Goal: Entertainment & Leisure: Consume media (video, audio)

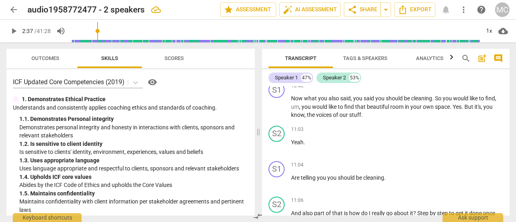
scroll to position [2440, 0]
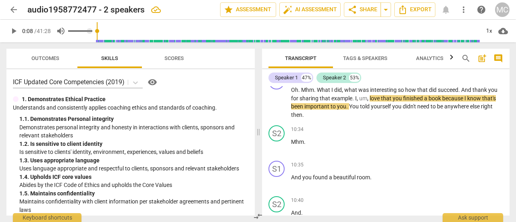
drag, startPoint x: 178, startPoint y: 30, endPoint x: 68, endPoint y: 31, distance: 109.6
click at [95, 31] on input "range" at bounding box center [287, 31] width 384 height 26
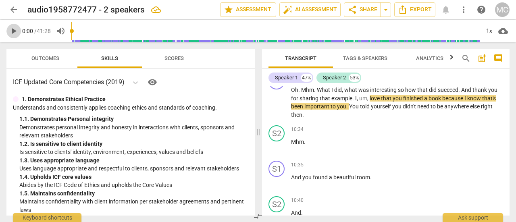
click at [15, 32] on span "play_arrow" at bounding box center [14, 31] width 10 height 10
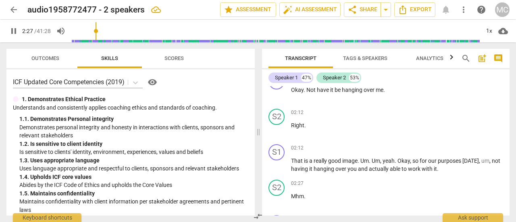
scroll to position [570, 0]
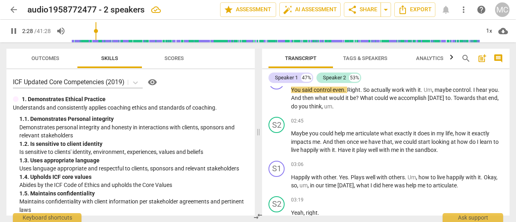
click at [16, 29] on span "pause" at bounding box center [14, 31] width 10 height 10
drag, startPoint x: 98, startPoint y: 31, endPoint x: 91, endPoint y: 31, distance: 6.9
click at [91, 31] on input "range" at bounding box center [275, 31] width 408 height 26
click at [13, 31] on span "play_arrow" at bounding box center [14, 31] width 10 height 10
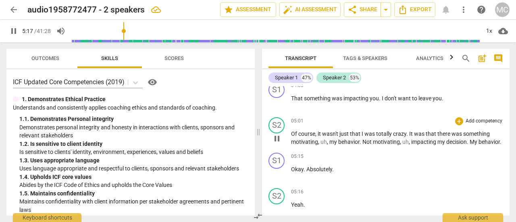
scroll to position [1399, 0]
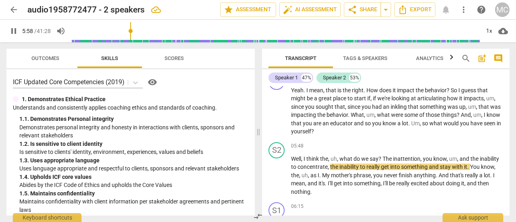
drag, startPoint x: 8, startPoint y: 33, endPoint x: 23, endPoint y: 34, distance: 15.3
click at [8, 33] on span "pause" at bounding box center [13, 31] width 15 height 10
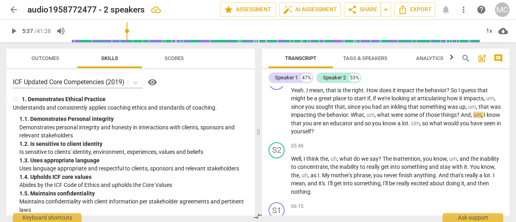
drag, startPoint x: 132, startPoint y: 29, endPoint x: 128, endPoint y: 31, distance: 4.6
click at [128, 31] on input "range" at bounding box center [275, 31] width 408 height 26
click at [13, 31] on span "play_arrow" at bounding box center [14, 31] width 10 height 10
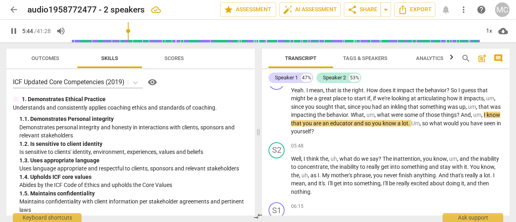
click at [15, 29] on span "pause" at bounding box center [14, 31] width 10 height 10
click at [12, 31] on span "play_arrow" at bounding box center [14, 31] width 10 height 10
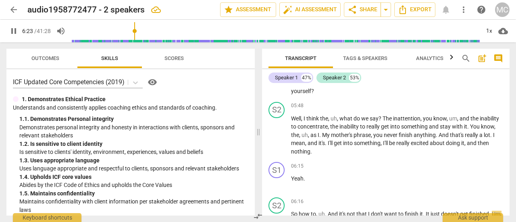
scroll to position [1572, 0]
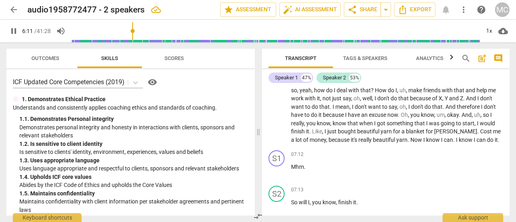
drag, startPoint x: 139, startPoint y: 30, endPoint x: 134, endPoint y: 31, distance: 5.3
click at [134, 31] on input "range" at bounding box center [275, 31] width 408 height 26
drag, startPoint x: 140, startPoint y: 30, endPoint x: 135, endPoint y: 31, distance: 5.1
click at [135, 31] on input "range" at bounding box center [275, 31] width 408 height 26
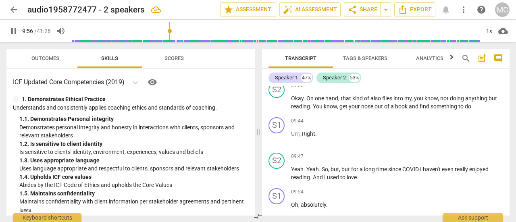
scroll to position [2318, 0]
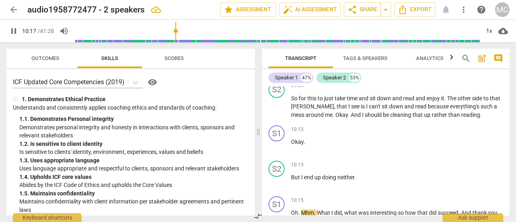
click at [13, 30] on span "pause" at bounding box center [14, 31] width 10 height 10
click at [13, 32] on span "play_arrow" at bounding box center [14, 31] width 10 height 10
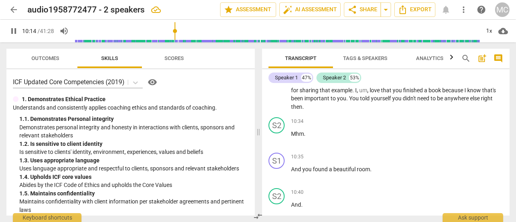
click at [175, 31] on input "range" at bounding box center [277, 31] width 405 height 26
drag, startPoint x: 177, startPoint y: 31, endPoint x: 172, endPoint y: 31, distance: 5.2
click at [172, 31] on input "range" at bounding box center [277, 31] width 405 height 26
drag, startPoint x: 173, startPoint y: 31, endPoint x: 165, endPoint y: 31, distance: 8.1
click at [165, 31] on input "range" at bounding box center [275, 31] width 408 height 26
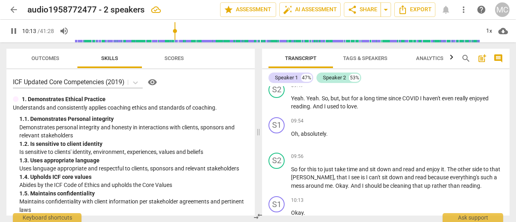
scroll to position [2397, 0]
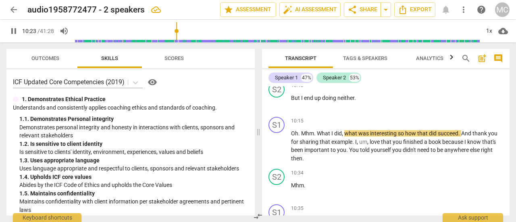
click at [15, 30] on span "pause" at bounding box center [14, 31] width 10 height 10
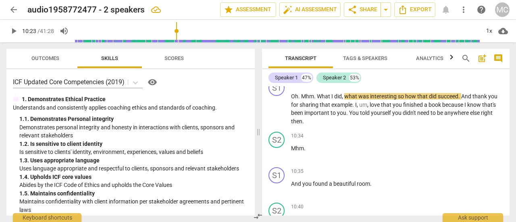
scroll to position [2437, 0]
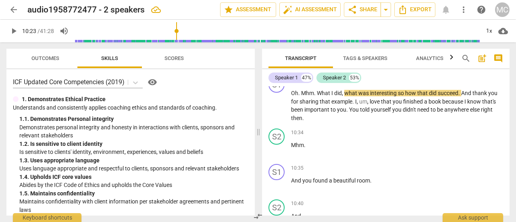
click at [14, 29] on span "play_arrow" at bounding box center [14, 31] width 10 height 10
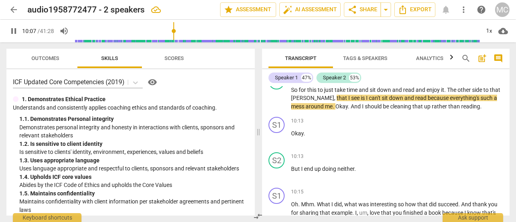
drag, startPoint x: 178, startPoint y: 32, endPoint x: 172, endPoint y: 32, distance: 5.6
click at [172, 32] on input "range" at bounding box center [277, 31] width 405 height 26
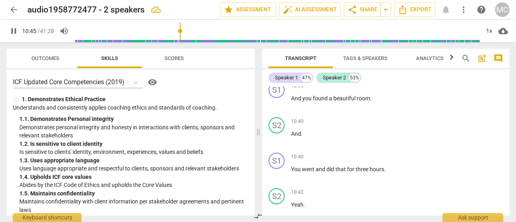
scroll to position [2697, 0]
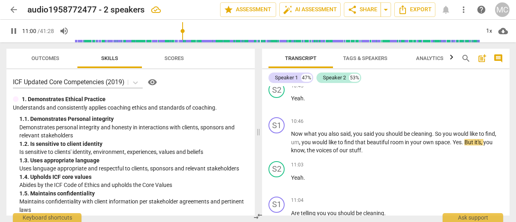
drag, startPoint x: 17, startPoint y: 31, endPoint x: 52, endPoint y: 48, distance: 39.1
click at [17, 31] on span "pause" at bounding box center [14, 31] width 10 height 10
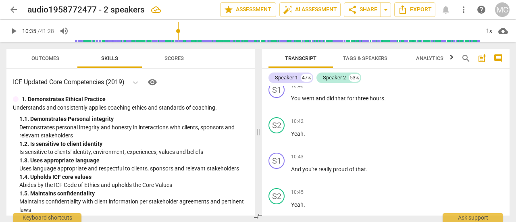
click at [179, 32] on input "range" at bounding box center [277, 31] width 405 height 26
click at [14, 30] on span "play_arrow" at bounding box center [14, 31] width 10 height 10
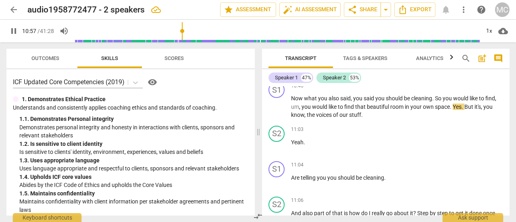
click at [16, 33] on span "pause" at bounding box center [14, 31] width 10 height 10
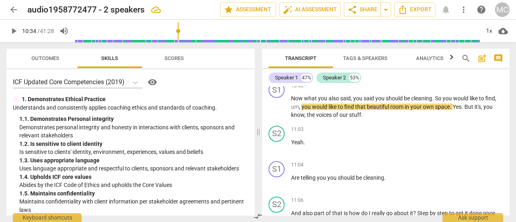
scroll to position [2449, 0]
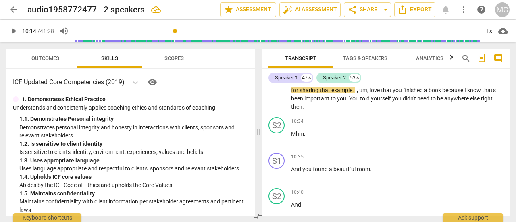
drag, startPoint x: 183, startPoint y: 30, endPoint x: 175, endPoint y: 30, distance: 7.7
click at [175, 30] on input "range" at bounding box center [277, 31] width 405 height 26
click at [17, 28] on span "play_arrow" at bounding box center [14, 31] width 10 height 10
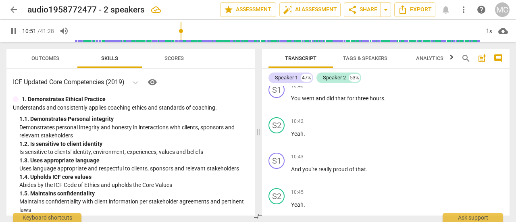
scroll to position [2732, 0]
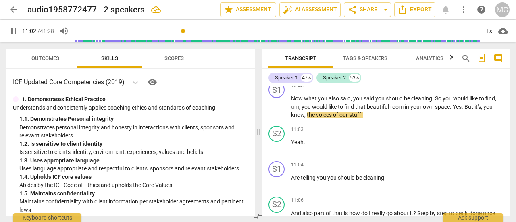
click at [10, 29] on span "pause" at bounding box center [14, 31] width 10 height 10
drag, startPoint x: 184, startPoint y: 31, endPoint x: 179, endPoint y: 31, distance: 5.2
click at [179, 31] on input "range" at bounding box center [277, 31] width 405 height 26
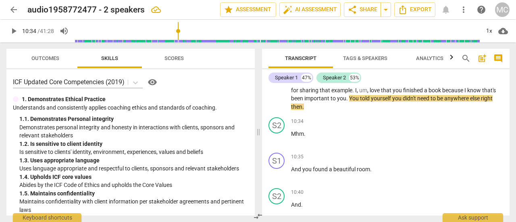
click at [13, 33] on span "play_arrow" at bounding box center [14, 31] width 10 height 10
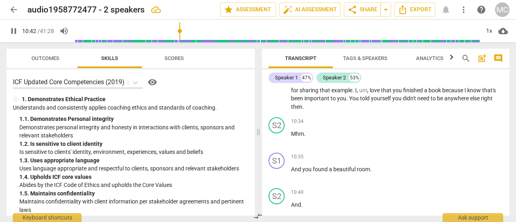
scroll to position [2626, 0]
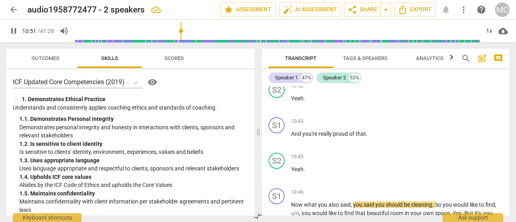
click at [12, 29] on span "pause" at bounding box center [14, 31] width 10 height 10
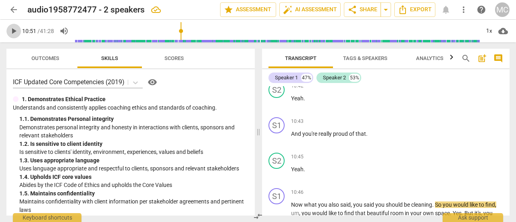
click at [19, 32] on span "play_arrow" at bounding box center [13, 31] width 15 height 10
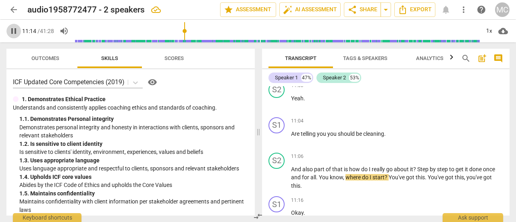
click at [16, 31] on span "pause" at bounding box center [14, 31] width 10 height 10
click at [10, 35] on span "play_arrow" at bounding box center [14, 31] width 10 height 10
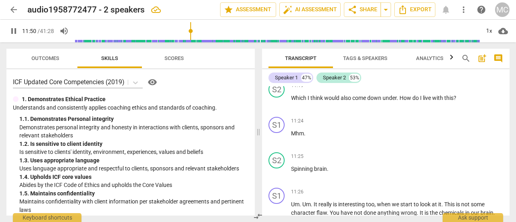
scroll to position [3057, 0]
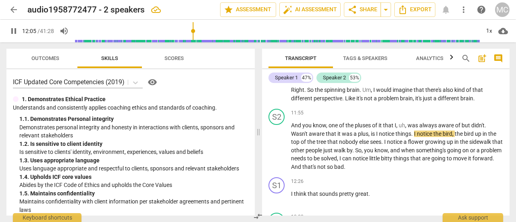
click at [15, 31] on span "pause" at bounding box center [14, 31] width 10 height 10
click at [12, 34] on span "play_arrow" at bounding box center [14, 31] width 10 height 10
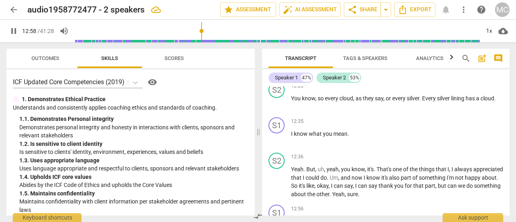
scroll to position [3347, 0]
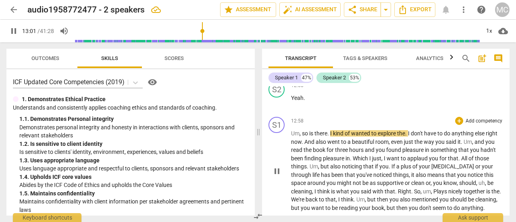
click at [329, 130] on span "." at bounding box center [328, 133] width 3 height 6
click at [330, 130] on span "." at bounding box center [328, 133] width 3 height 6
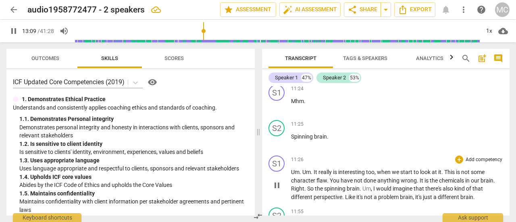
scroll to position [2944, 0]
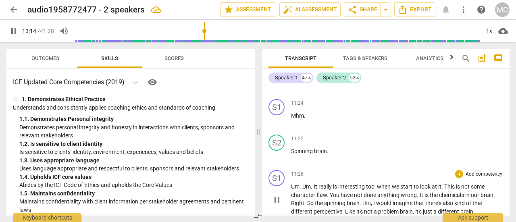
click at [292, 183] on span "Um" at bounding box center [295, 186] width 8 height 6
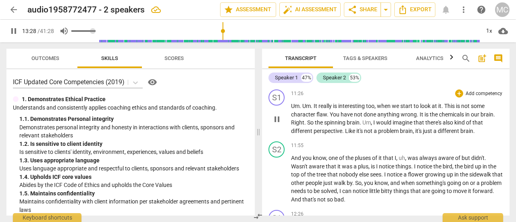
scroll to position [3415, 0]
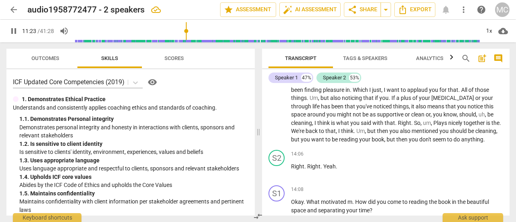
drag, startPoint x: 208, startPoint y: 30, endPoint x: 187, endPoint y: 32, distance: 21.4
click at [187, 32] on input "range" at bounding box center [277, 31] width 405 height 26
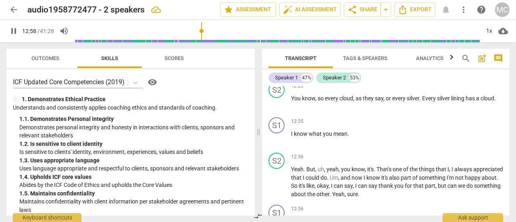
scroll to position [3347, 0]
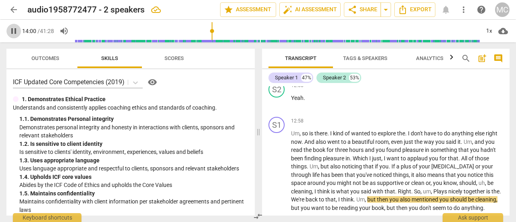
click at [14, 34] on span "pause" at bounding box center [14, 31] width 10 height 10
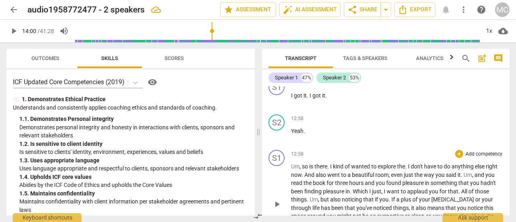
scroll to position [3307, 0]
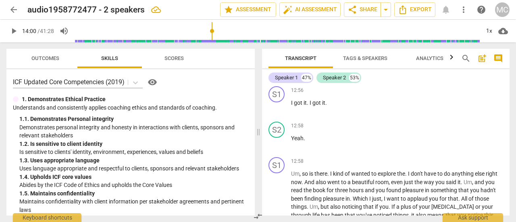
click at [12, 29] on span "play_arrow" at bounding box center [14, 31] width 10 height 10
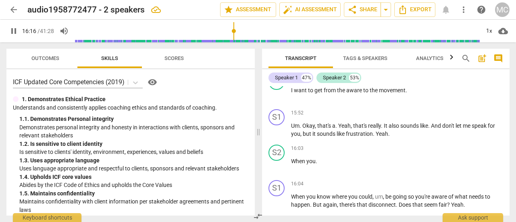
scroll to position [3991, 0]
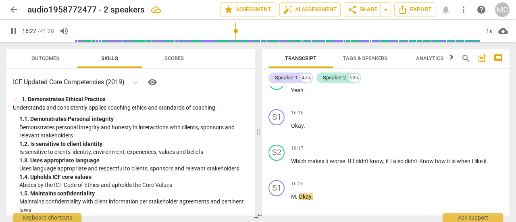
click at [16, 35] on span "pause" at bounding box center [14, 31] width 10 height 10
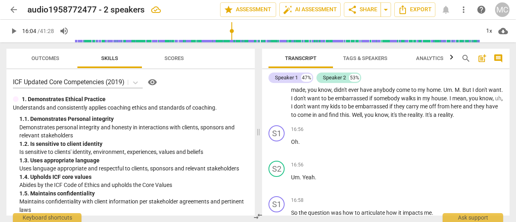
drag, startPoint x: 238, startPoint y: 32, endPoint x: 232, endPoint y: 33, distance: 5.7
click at [232, 33] on input "range" at bounding box center [277, 31] width 405 height 26
click at [18, 29] on span "play_arrow" at bounding box center [14, 31] width 10 height 10
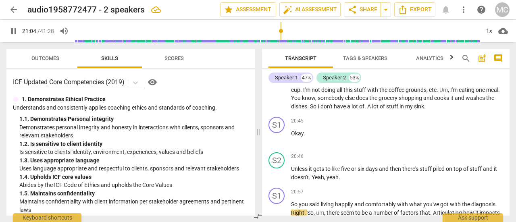
scroll to position [5765, 0]
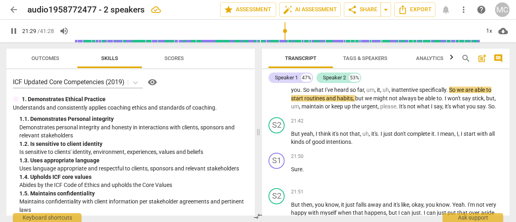
click at [285, 30] on input "range" at bounding box center [277, 31] width 405 height 26
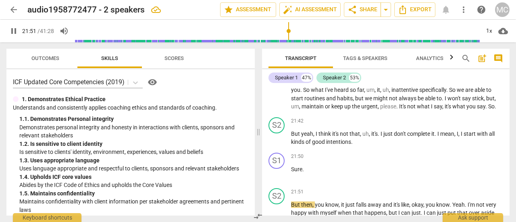
scroll to position [5896, 0]
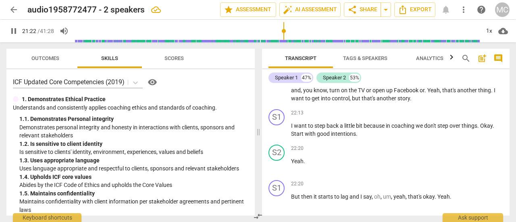
drag, startPoint x: 288, startPoint y: 31, endPoint x: 284, endPoint y: 30, distance: 4.4
click at [284, 30] on input "range" at bounding box center [277, 31] width 405 height 26
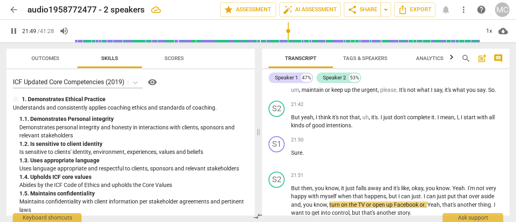
scroll to position [5913, 0]
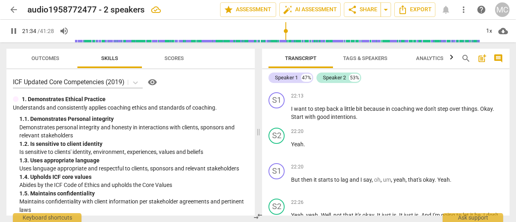
drag, startPoint x: 291, startPoint y: 31, endPoint x: 286, endPoint y: 31, distance: 5.2
click at [286, 31] on input "range" at bounding box center [277, 31] width 405 height 26
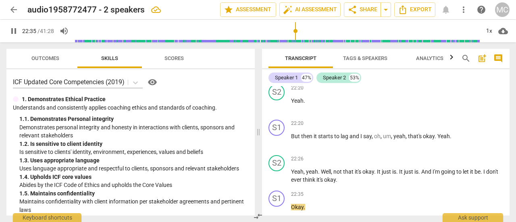
scroll to position [6090, 0]
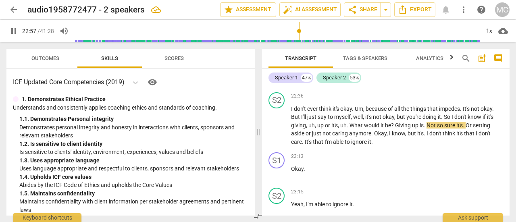
drag, startPoint x: 12, startPoint y: 28, endPoint x: 43, endPoint y: 32, distance: 30.4
click at [12, 28] on span "pause" at bounding box center [14, 31] width 10 height 10
click at [15, 30] on span "play_arrow" at bounding box center [14, 31] width 10 height 10
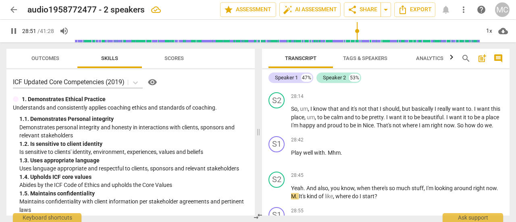
scroll to position [7676, 0]
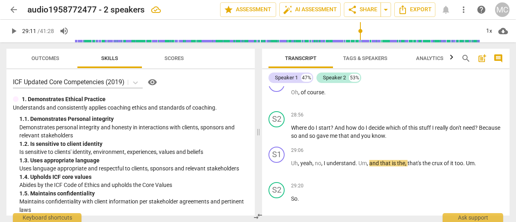
click at [11, 32] on span "play_arrow" at bounding box center [14, 31] width 10 height 10
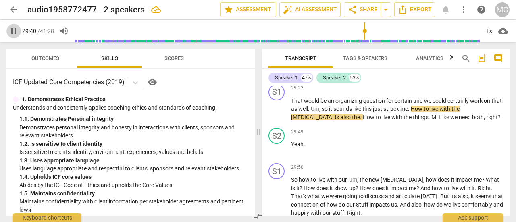
click at [11, 32] on span "pause" at bounding box center [14, 31] width 10 height 10
click at [14, 30] on span "play_arrow" at bounding box center [14, 31] width 10 height 10
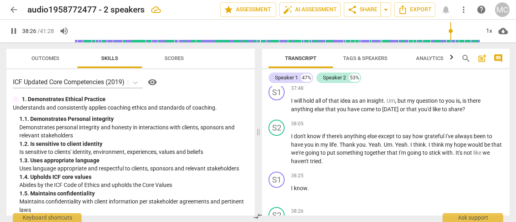
scroll to position [10171, 0]
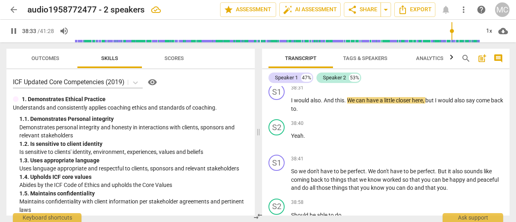
click at [15, 30] on span "pause" at bounding box center [14, 31] width 10 height 10
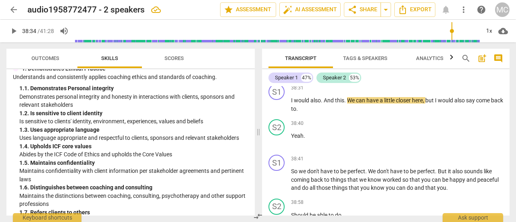
scroll to position [41, 0]
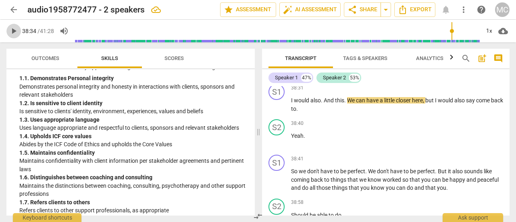
click at [13, 30] on span "play_arrow" at bounding box center [14, 31] width 10 height 10
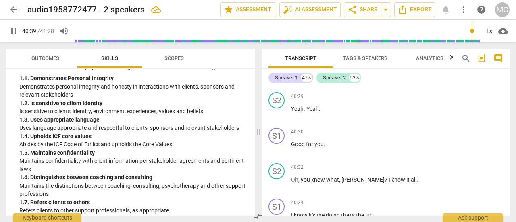
scroll to position [11134, 0]
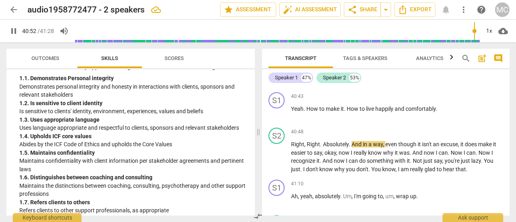
type input "2453"
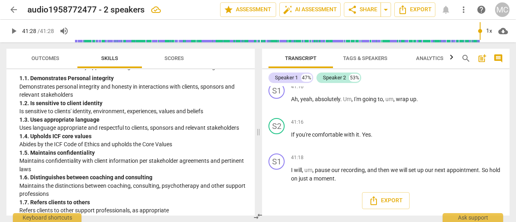
click at [476, 31] on div at bounding box center [277, 31] width 405 height 23
click at [476, 31] on input "range" at bounding box center [277, 31] width 405 height 26
drag, startPoint x: 476, startPoint y: 31, endPoint x: 471, endPoint y: 32, distance: 5.3
click at [471, 32] on input "range" at bounding box center [277, 31] width 405 height 26
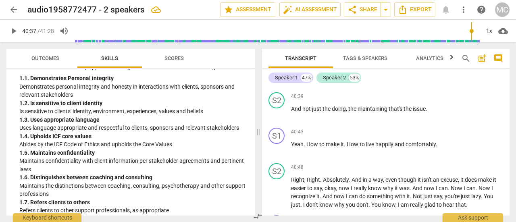
click at [15, 31] on span "play_arrow" at bounding box center [14, 31] width 10 height 10
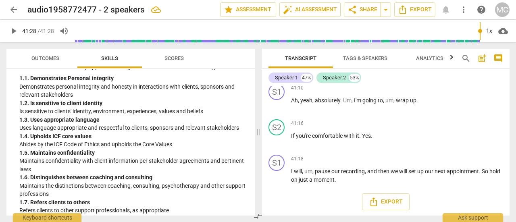
type input "2488"
